Goal: Navigation & Orientation: Find specific page/section

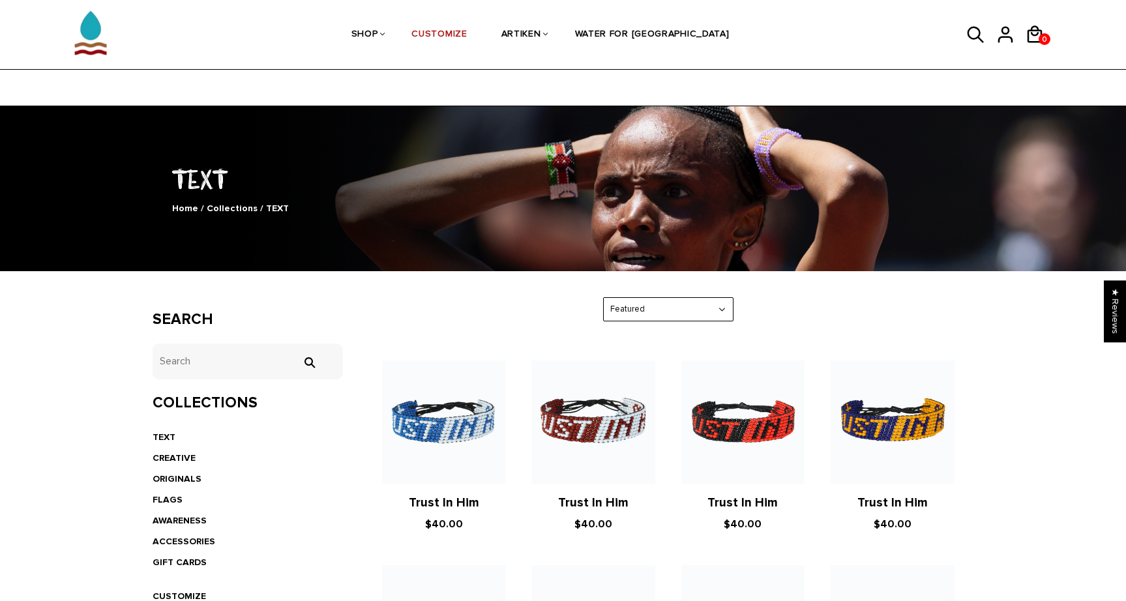
scroll to position [1018, 0]
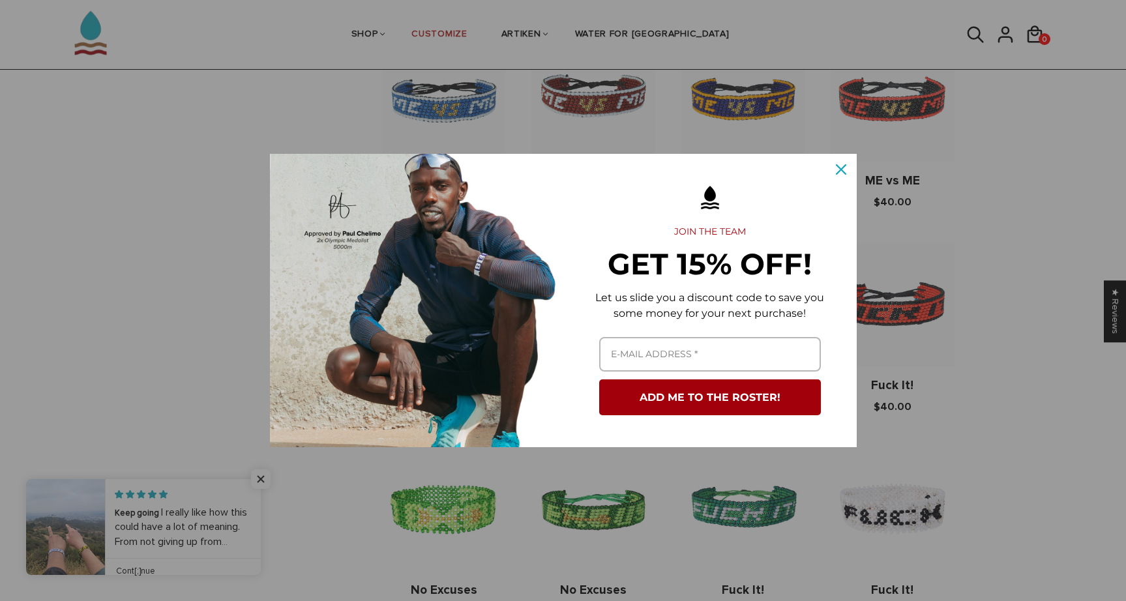
click at [840, 156] on button "Close" at bounding box center [840, 169] width 31 height 31
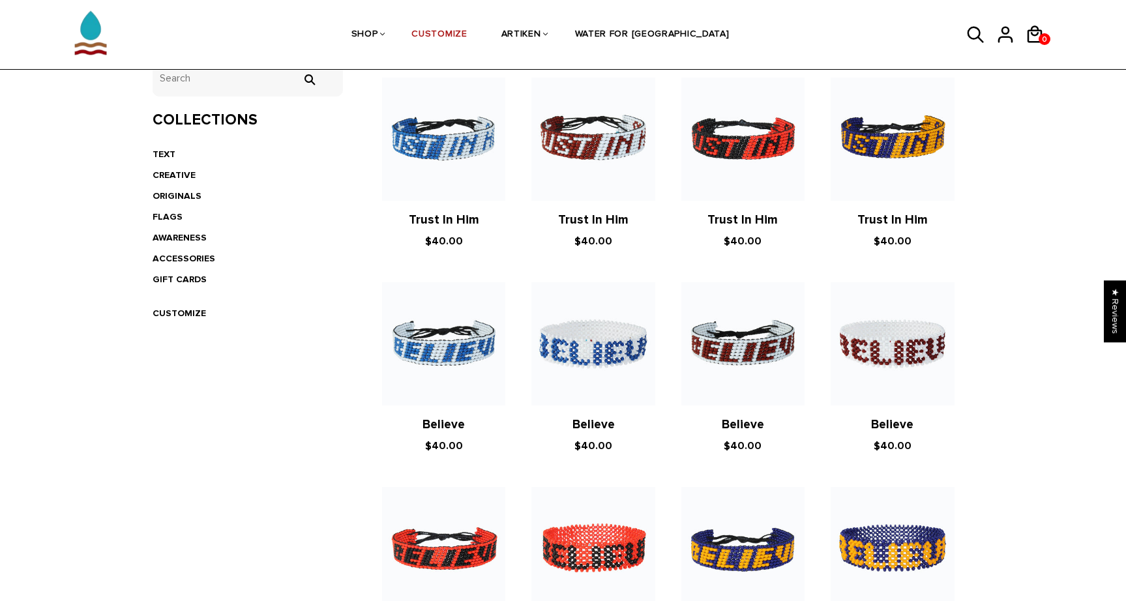
scroll to position [276, 0]
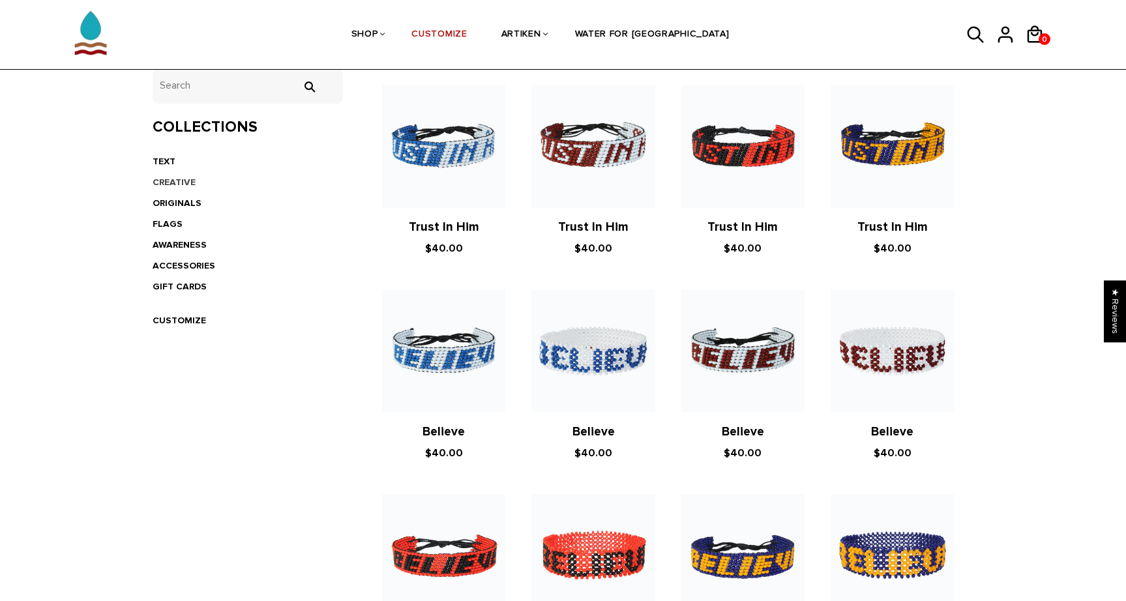
click at [185, 180] on link "CREATIVE" at bounding box center [174, 182] width 43 height 11
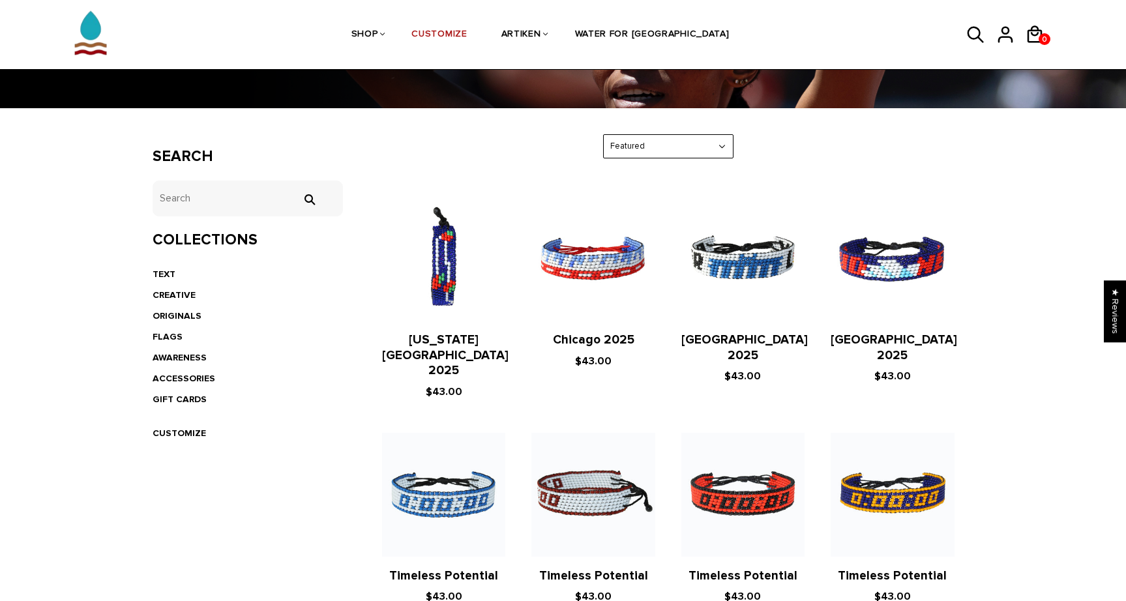
scroll to position [166, 0]
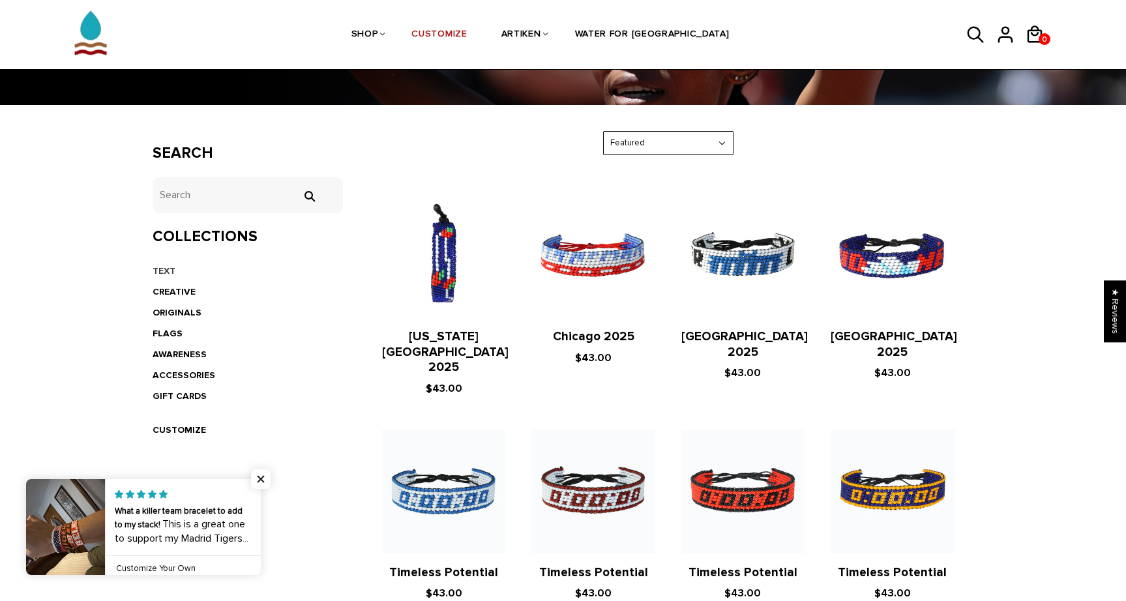
click at [166, 268] on link "TEXT" at bounding box center [164, 270] width 23 height 11
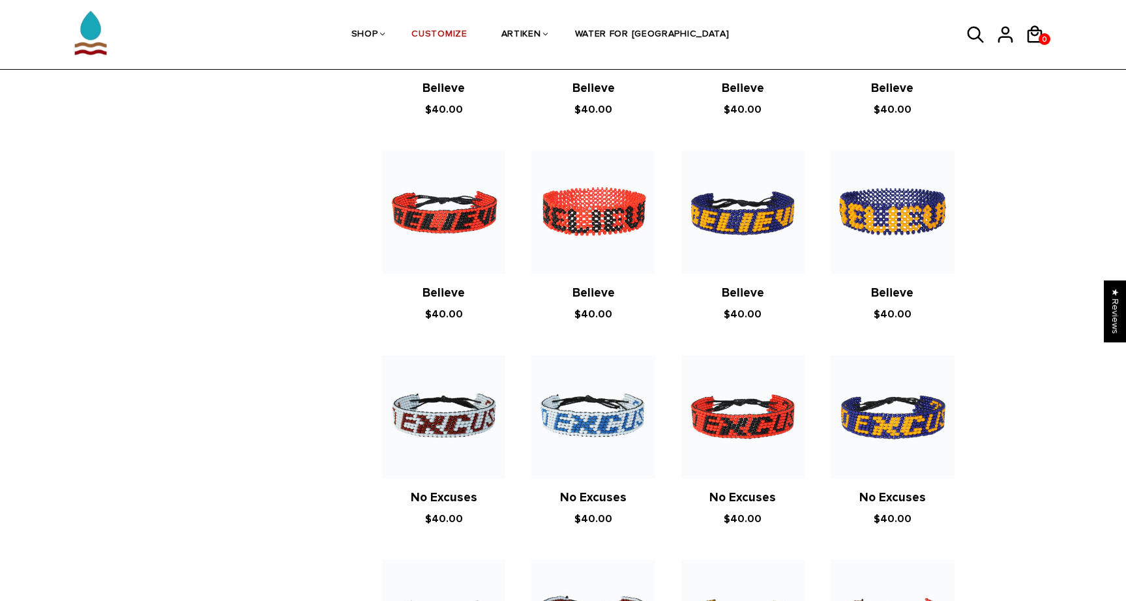
scroll to position [440, 0]
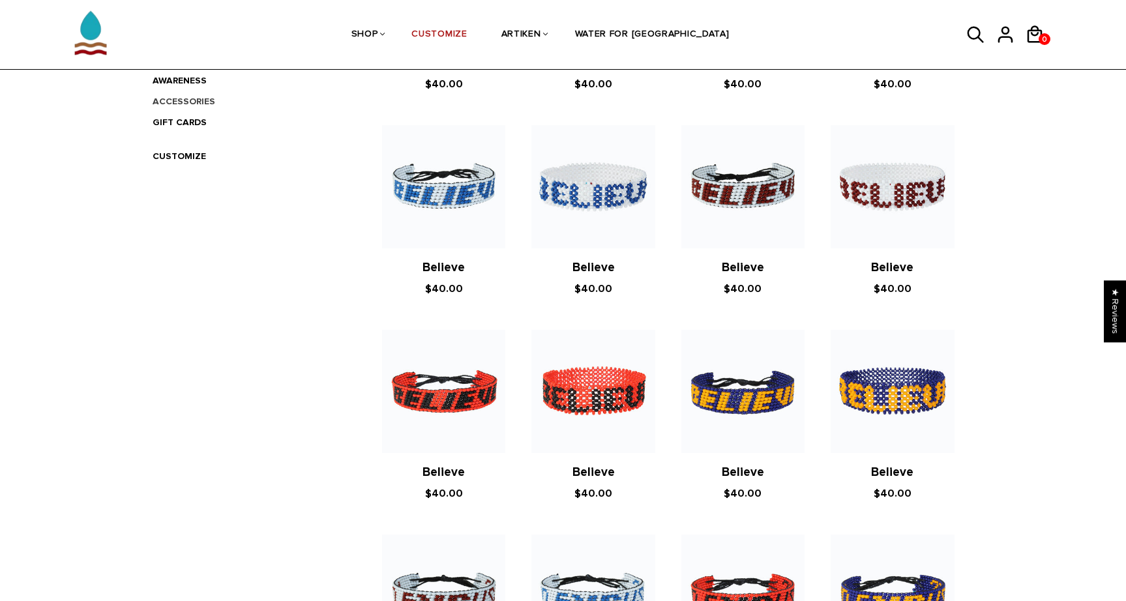
click at [190, 99] on link "ACCESSORIES" at bounding box center [184, 101] width 63 height 11
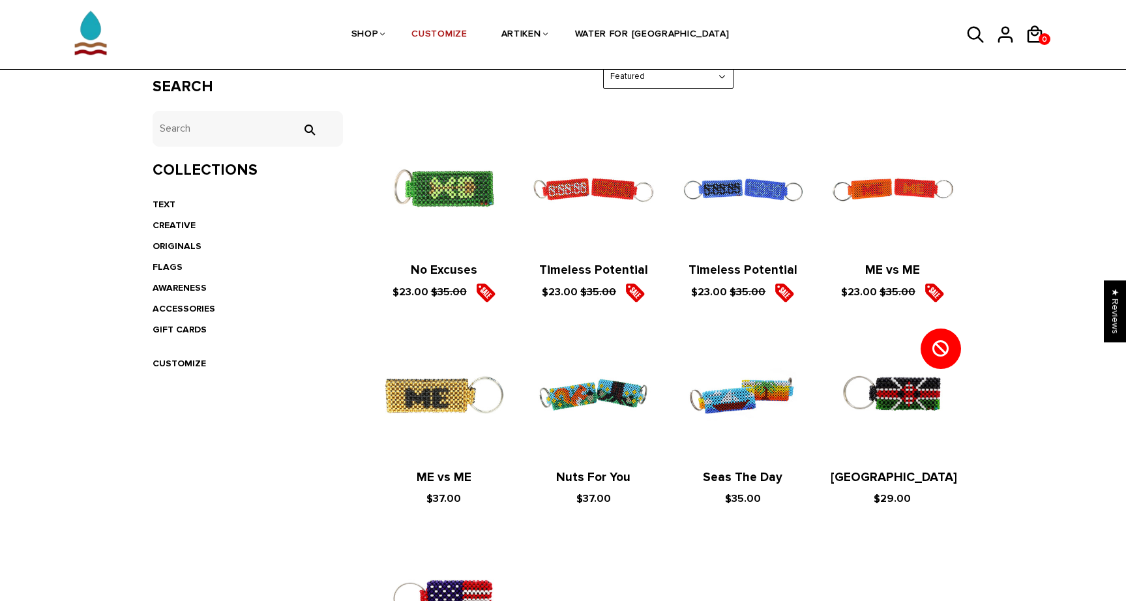
scroll to position [233, 0]
